Goal: Book appointment/travel/reservation

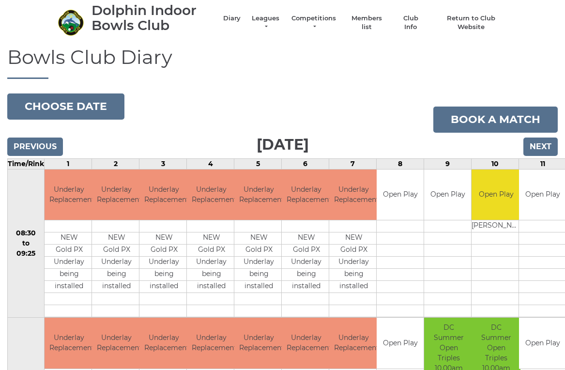
scroll to position [27, 0]
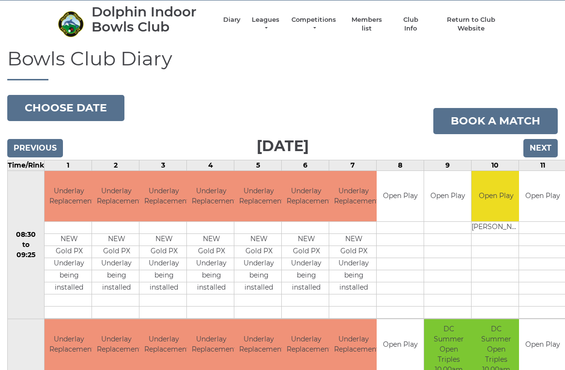
click at [545, 151] on input "Next" at bounding box center [540, 148] width 34 height 18
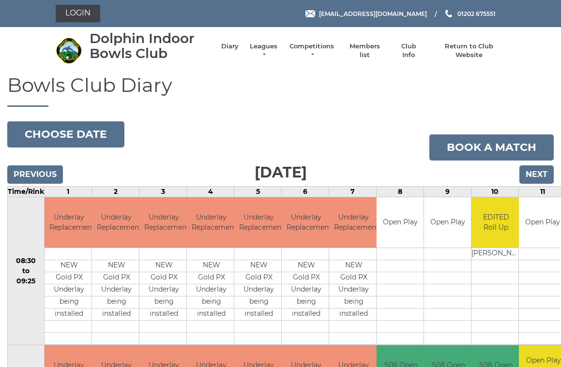
click at [541, 173] on input "Next" at bounding box center [536, 175] width 34 height 18
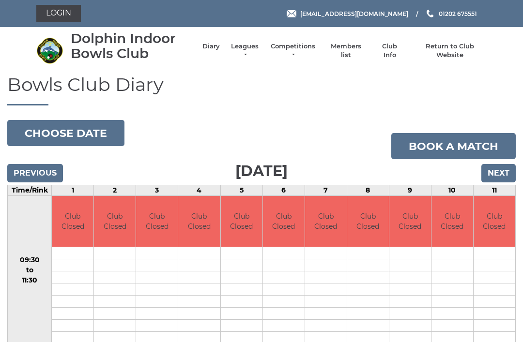
click at [506, 169] on input "Next" at bounding box center [498, 173] width 34 height 18
click at [503, 172] on input "Next" at bounding box center [498, 173] width 34 height 18
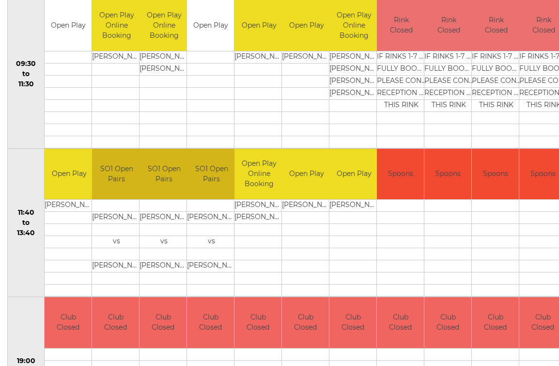
scroll to position [346, 0]
